Goal: Information Seeking & Learning: Find specific fact

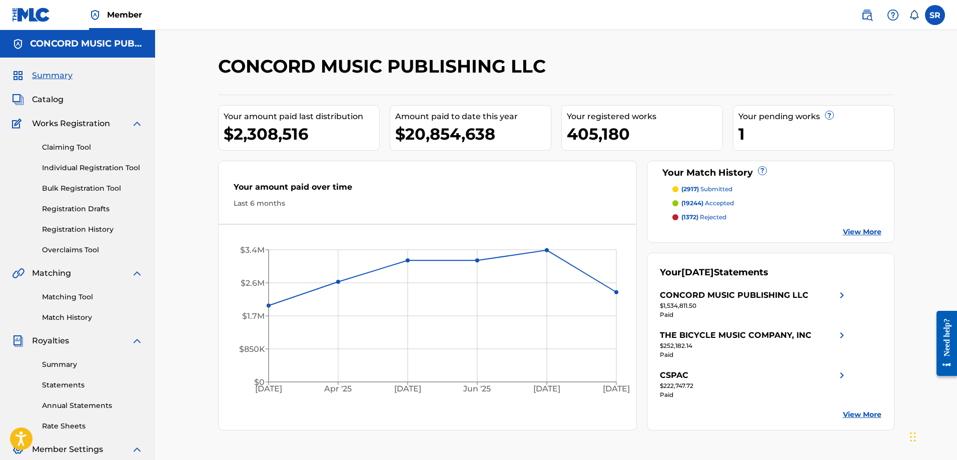
click at [876, 13] on link at bounding box center [867, 15] width 20 height 20
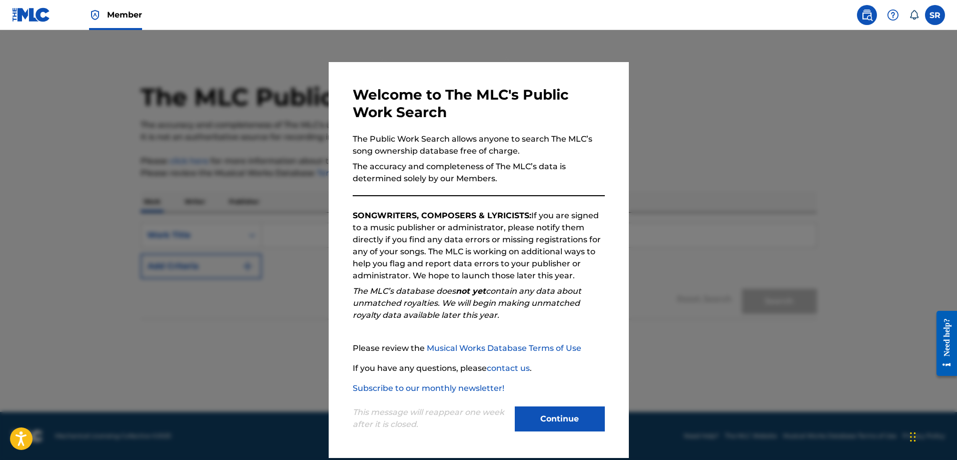
click at [546, 415] on button "Continue" at bounding box center [560, 418] width 90 height 25
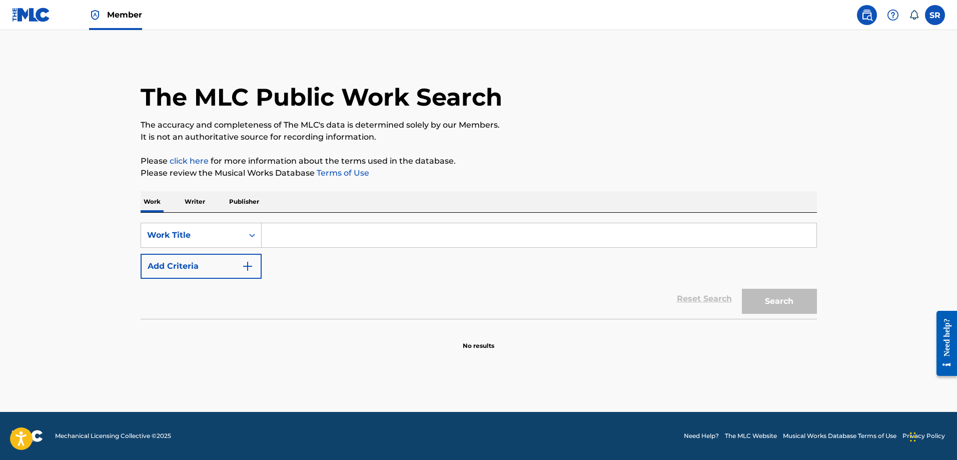
click at [211, 267] on button "Add Criteria" at bounding box center [201, 266] width 121 height 25
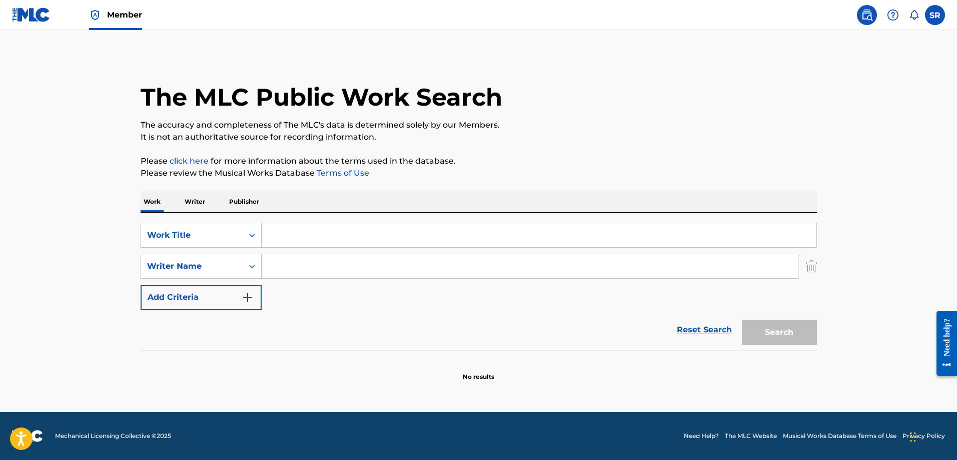
click at [315, 232] on input "Search Form" at bounding box center [539, 235] width 555 height 24
type input "co-star"
paste input "Dessi"
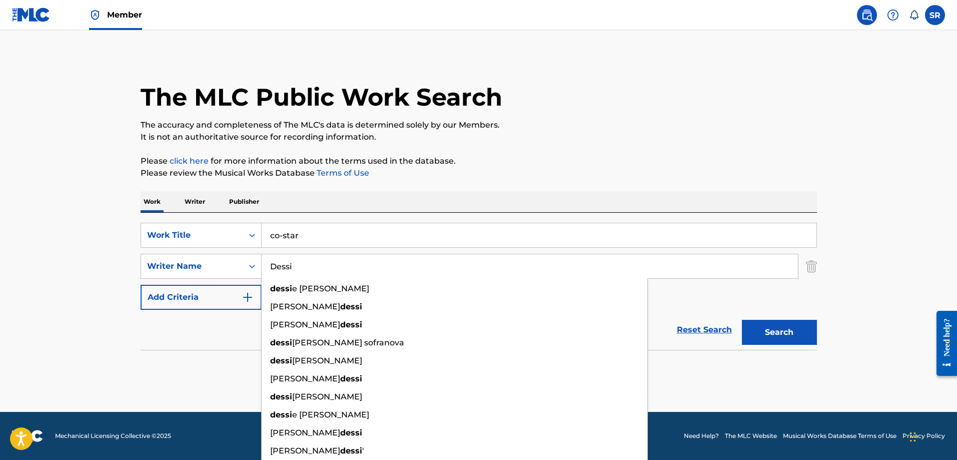
type input "Dessi"
click at [805, 333] on button "Search" at bounding box center [779, 332] width 75 height 25
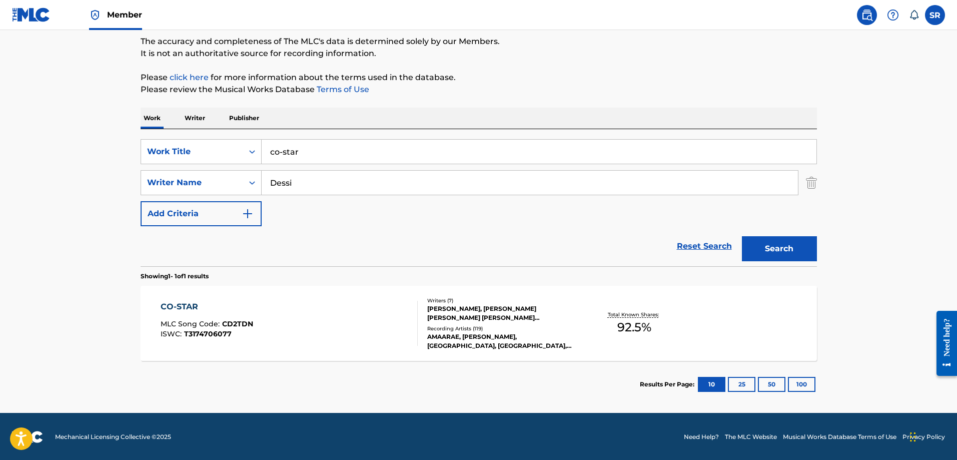
scroll to position [85, 0]
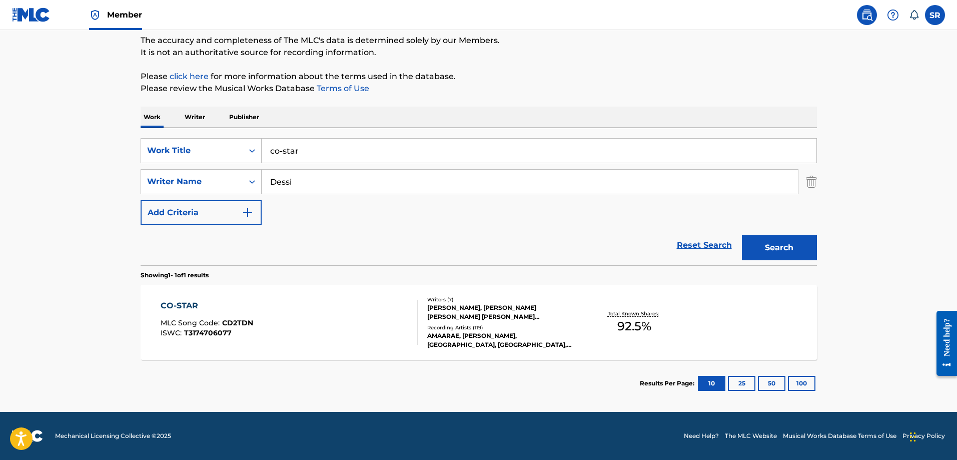
click at [353, 310] on div "CO-STAR MLC Song Code : CD2TDN ISWC : T3174706077" at bounding box center [289, 322] width 257 height 45
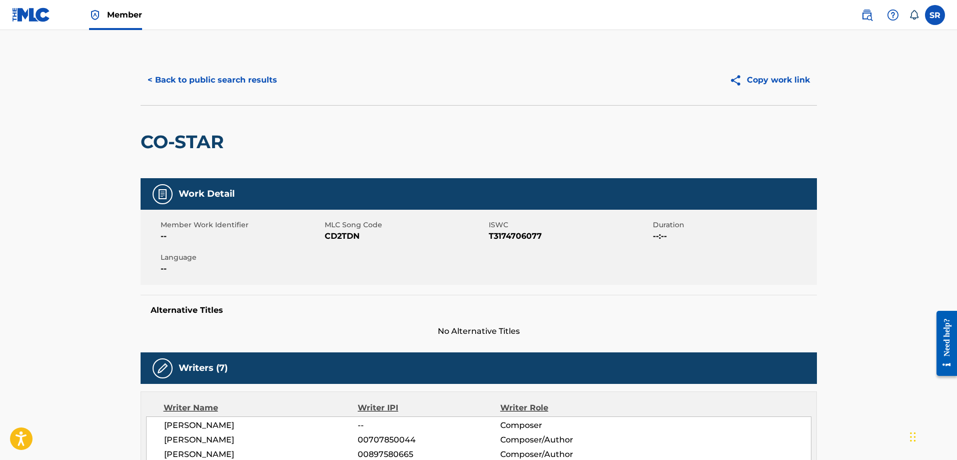
click at [348, 236] on span "CD2TDN" at bounding box center [406, 236] width 162 height 12
copy span "CD2TDN"
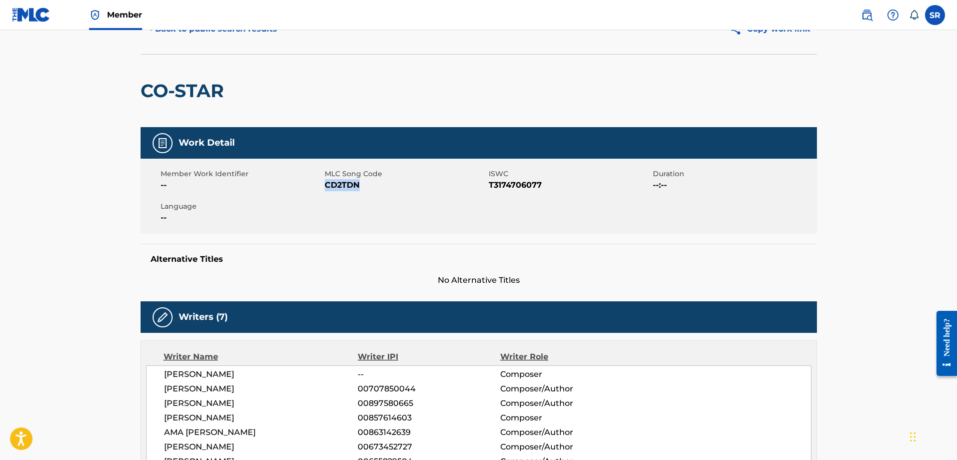
scroll to position [50, 0]
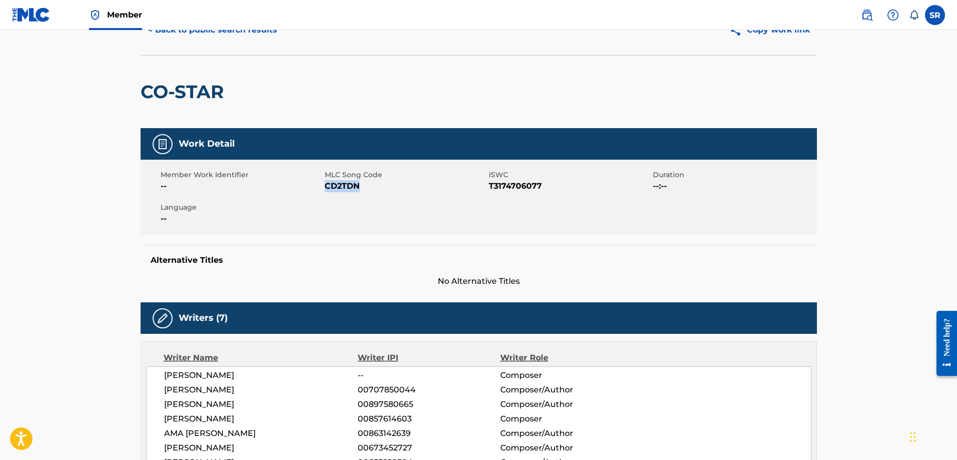
copy span "CD2TDN"
click at [220, 30] on button "< Back to public search results" at bounding box center [213, 30] width 144 height 25
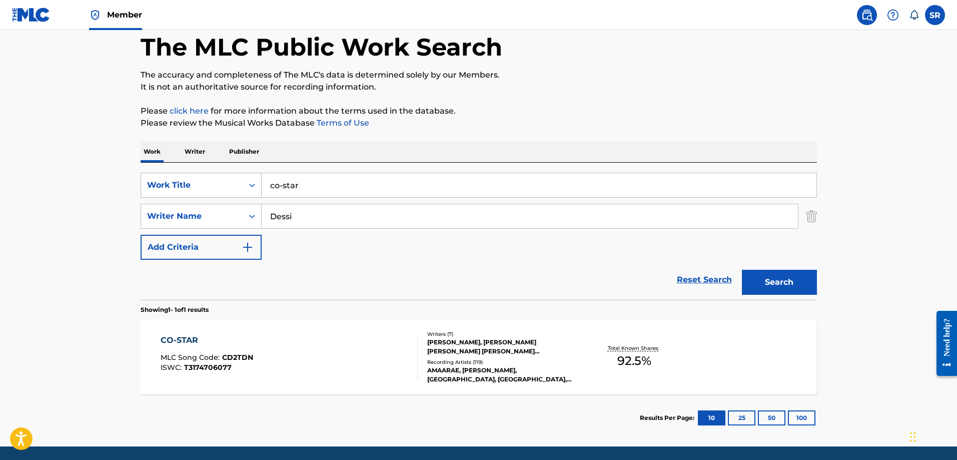
drag, startPoint x: 322, startPoint y: 185, endPoint x: 234, endPoint y: 174, distance: 88.3
click at [234, 174] on div "SearchWithCriteria4750225b-cc98-4daf-8a1a-20e4e2b277c2 Work Title co-star" at bounding box center [479, 185] width 677 height 25
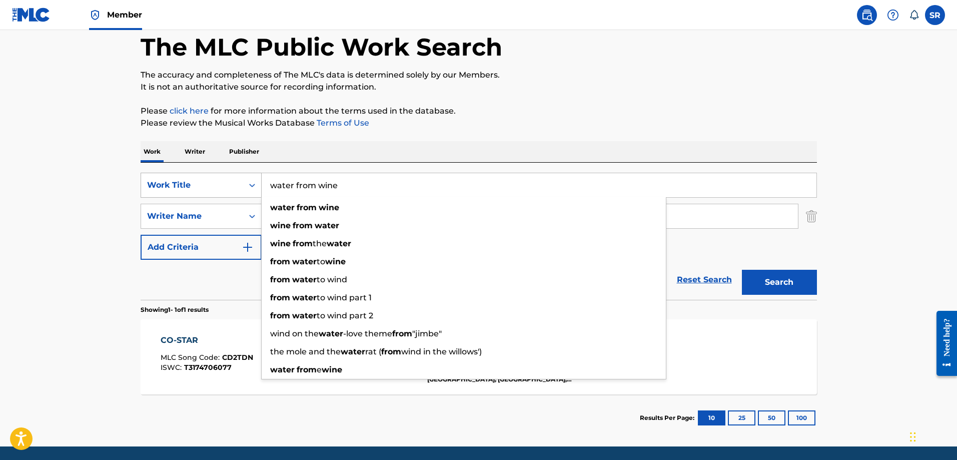
type input "water from wine"
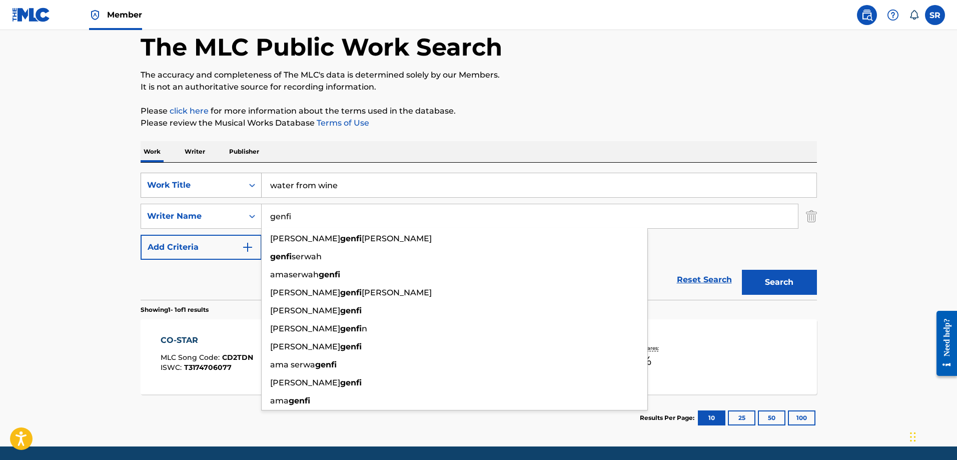
type input "genfi"
click at [742, 270] on button "Search" at bounding box center [779, 282] width 75 height 25
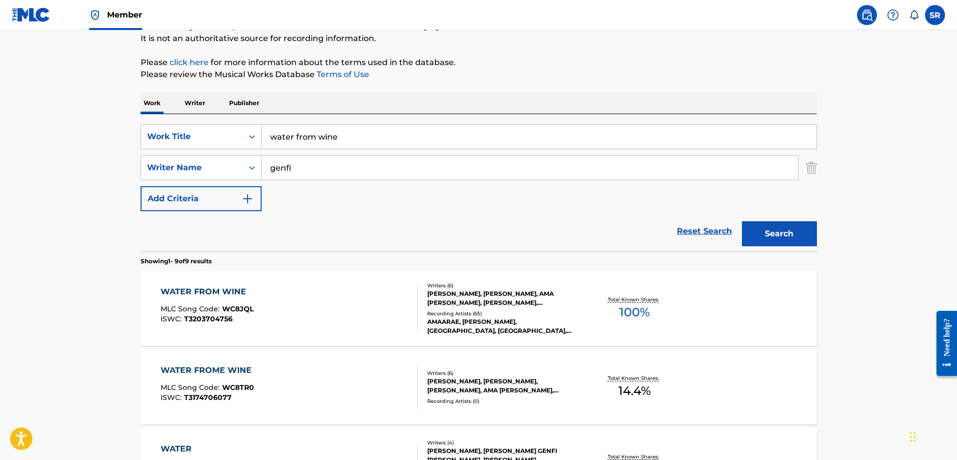
scroll to position [99, 0]
click at [297, 295] on div "WATER FROM WINE MLC Song Code : WC8JQL ISWC : T3203704756" at bounding box center [289, 307] width 257 height 45
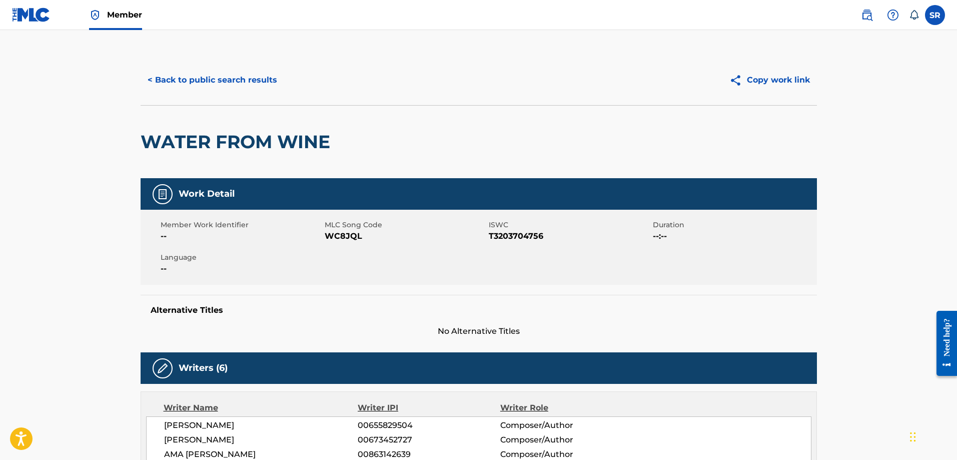
click at [345, 233] on span "WC8JQL" at bounding box center [406, 236] width 162 height 12
click at [346, 232] on span "WC8JQL" at bounding box center [406, 236] width 162 height 12
copy span "WC8JQL"
click at [178, 66] on div "< Back to public search results Copy work link" at bounding box center [479, 80] width 677 height 50
click at [180, 80] on button "< Back to public search results" at bounding box center [213, 80] width 144 height 25
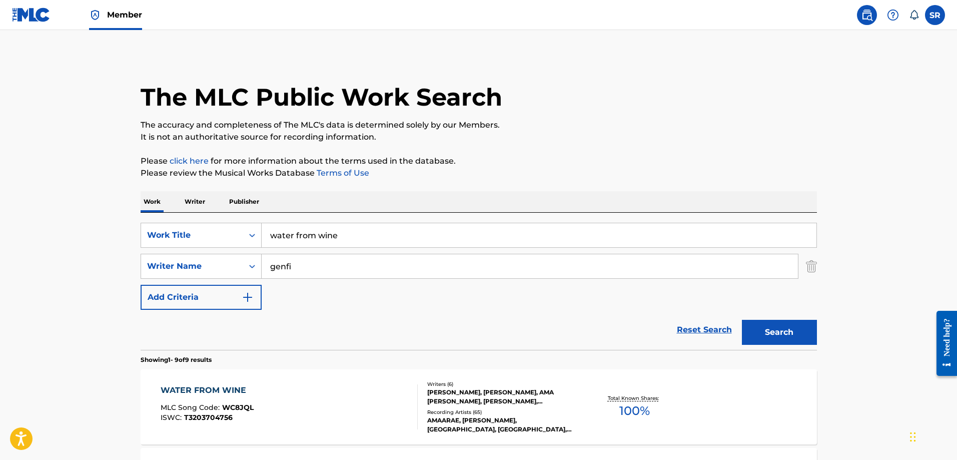
scroll to position [99, 0]
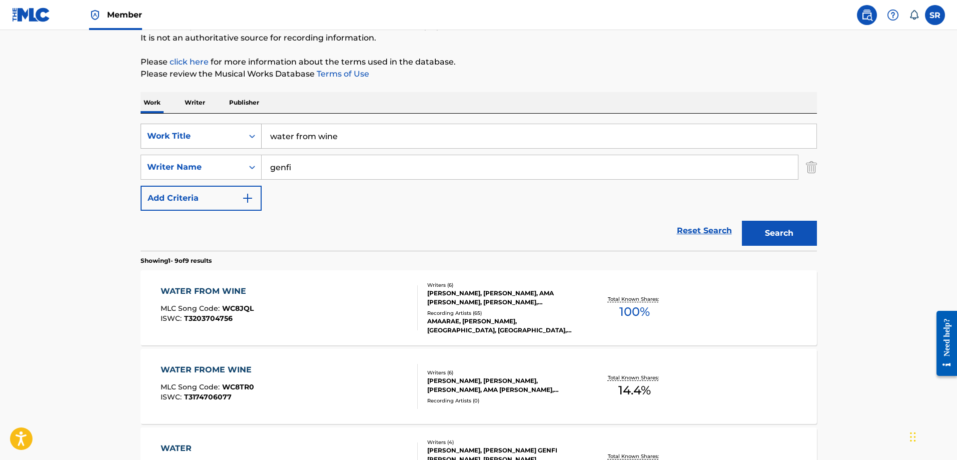
drag, startPoint x: 361, startPoint y: 135, endPoint x: 226, endPoint y: 128, distance: 135.3
click at [226, 128] on div "SearchWithCriteria4750225b-cc98-4daf-8a1a-20e4e2b277c2 Work Title water from wi…" at bounding box center [479, 136] width 677 height 25
type input "co-star"
click at [742, 221] on button "Search" at bounding box center [779, 233] width 75 height 25
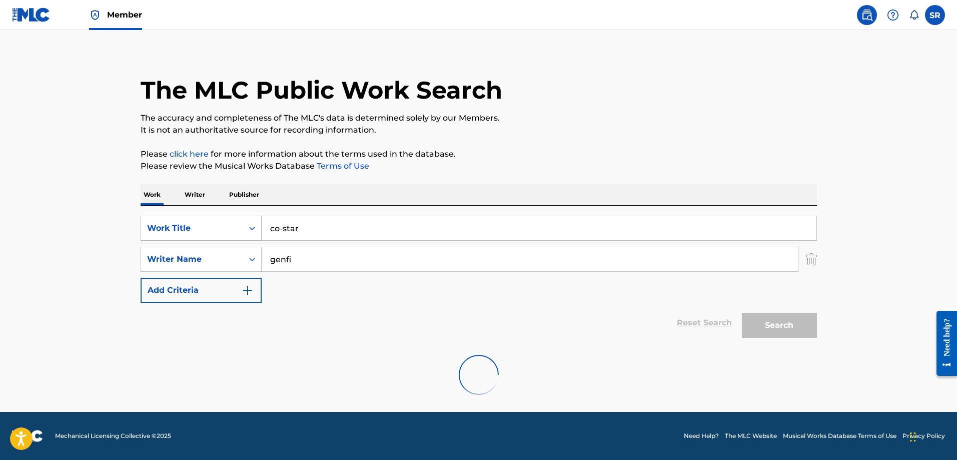
scroll to position [85, 0]
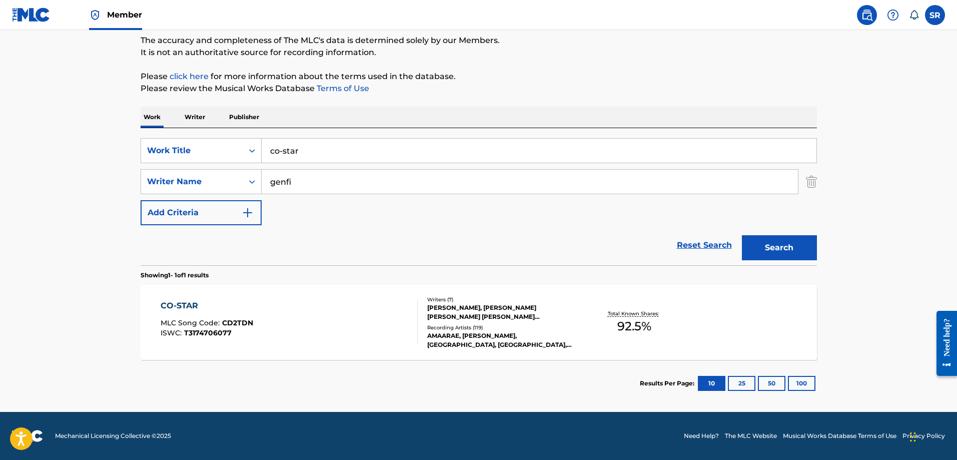
click at [336, 333] on div "CO-STAR MLC Song Code : CD2TDN ISWC : T3174706077" at bounding box center [289, 322] width 257 height 45
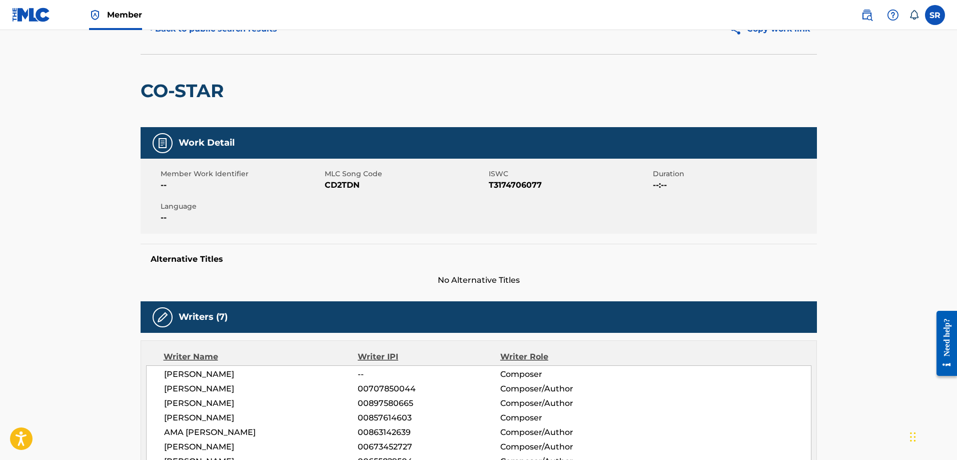
scroll to position [50, 0]
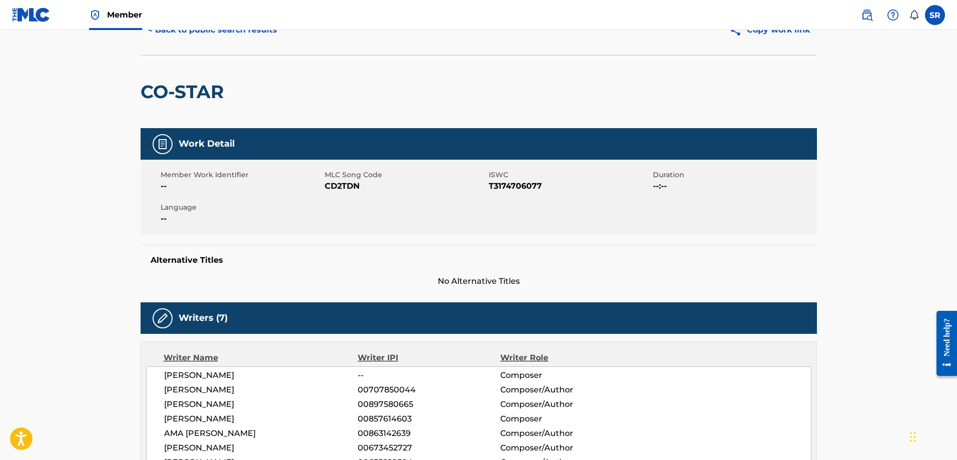
click at [347, 184] on span "CD2TDN" at bounding box center [406, 186] width 162 height 12
copy span "CD2TDN"
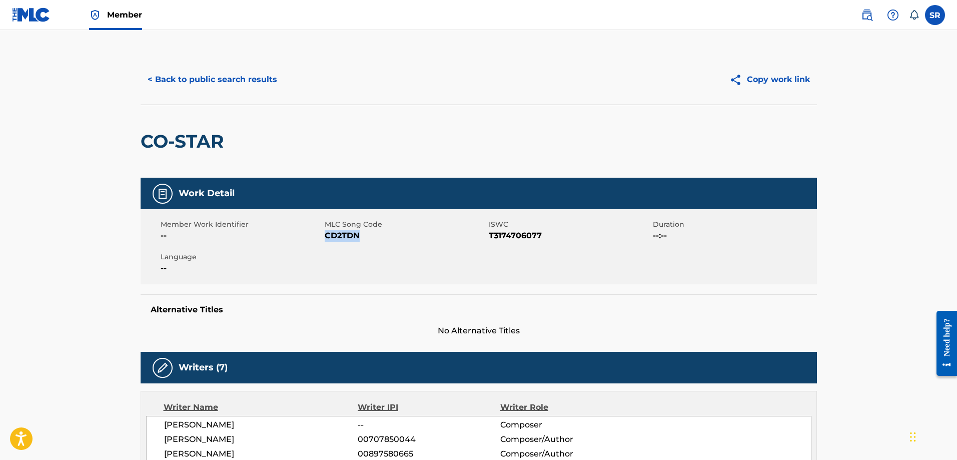
scroll to position [0, 0]
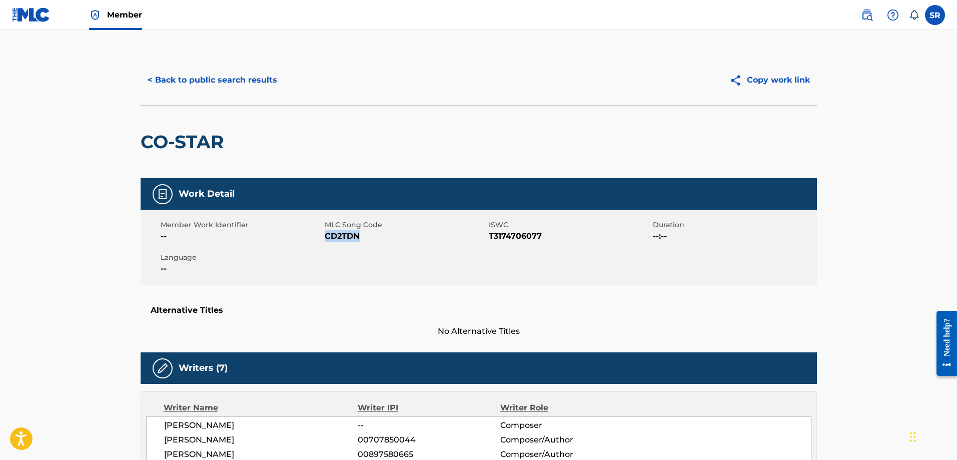
click at [21, 17] on img at bounding box center [31, 15] width 39 height 15
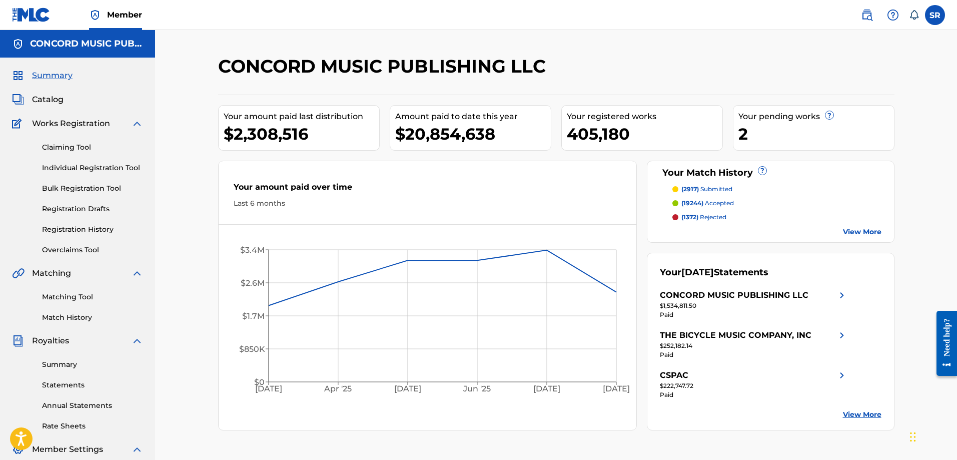
click at [73, 295] on link "Matching Tool" at bounding box center [92, 297] width 101 height 11
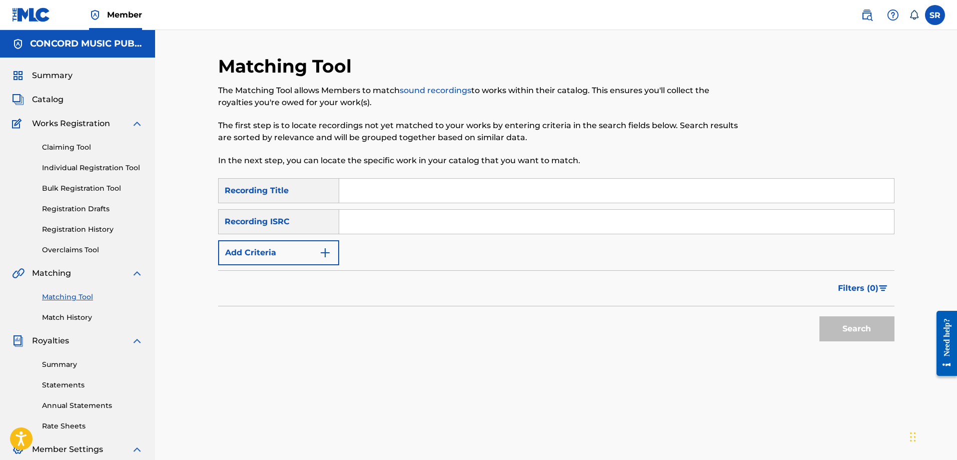
paste input "USUG12302671"
type input "USUG12302671"
click at [876, 325] on button "Search" at bounding box center [857, 328] width 75 height 25
